Goal: Check status: Check status

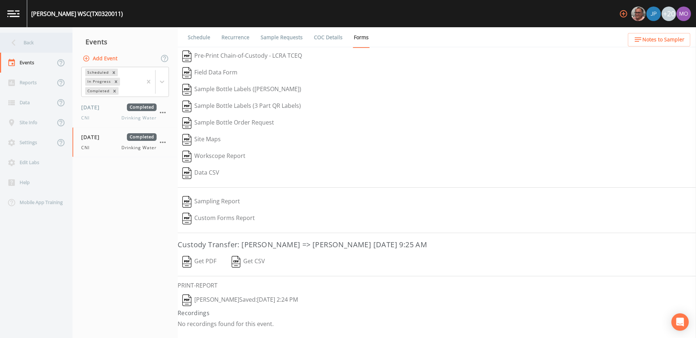
click at [46, 43] on div "Back" at bounding box center [32, 43] width 65 height 20
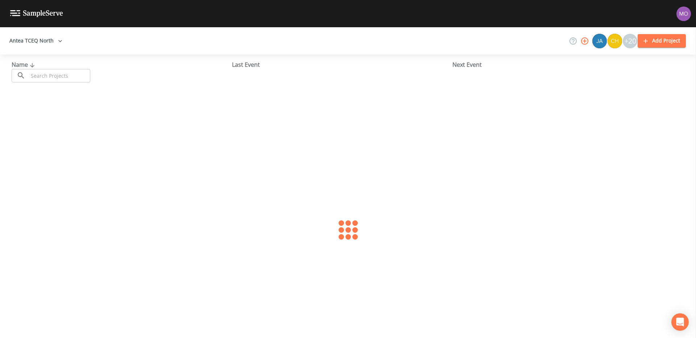
click at [71, 71] on input "text" at bounding box center [59, 75] width 62 height 13
paste input "TX1160066"
type input "TX1160066"
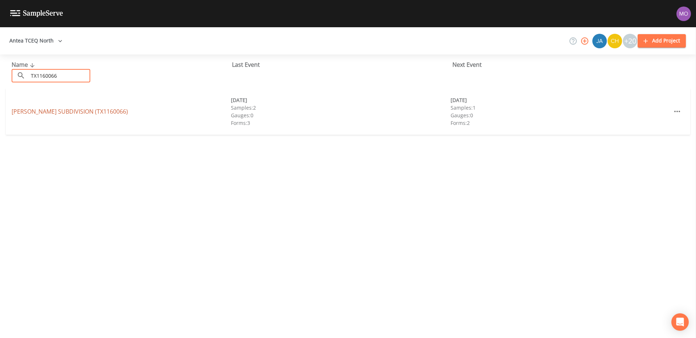
click at [68, 109] on link "[PERSON_NAME][GEOGRAPHIC_DATA] (TX1160066)" at bounding box center [70, 111] width 116 height 8
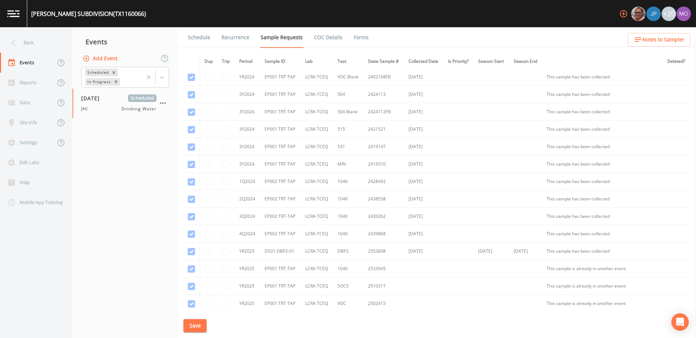
scroll to position [53, 0]
